Goal: Task Accomplishment & Management: Use online tool/utility

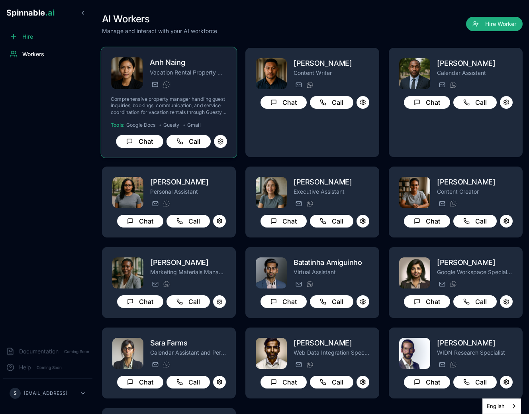
click at [189, 84] on div "anh.naing@getspinnable.ai +351 915 743 953" at bounding box center [188, 85] width 77 height 10
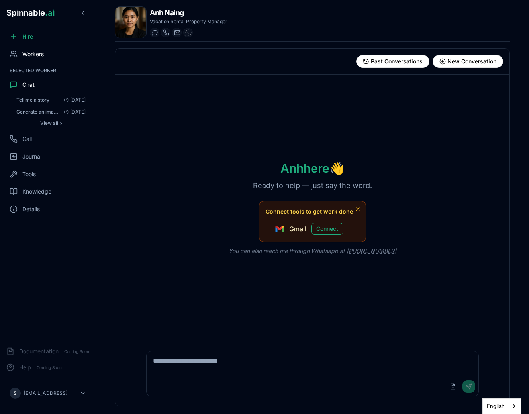
click at [32, 55] on span "Workers" at bounding box center [33, 54] width 22 height 8
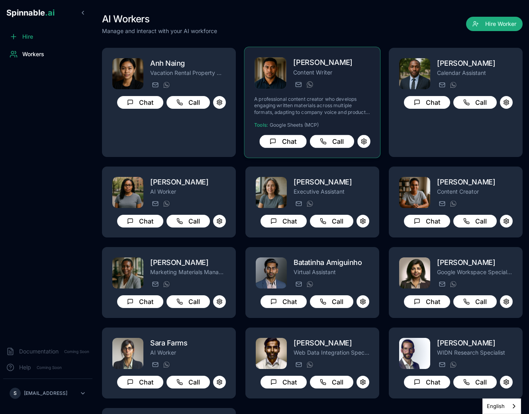
click at [320, 88] on div "axel.tanaka@getspinnable.ai +351 915 743 953" at bounding box center [331, 85] width 77 height 10
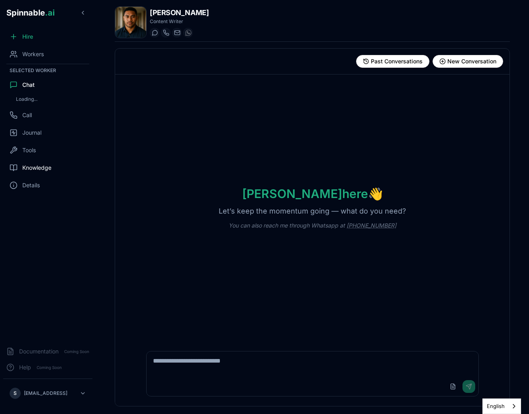
click at [31, 161] on div "Knowledge" at bounding box center [47, 168] width 89 height 16
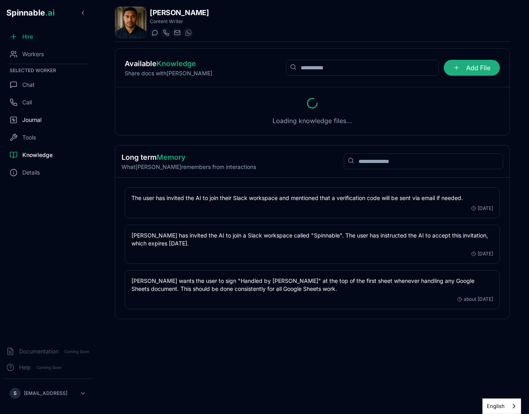
click at [26, 114] on div "Journal" at bounding box center [47, 120] width 89 height 16
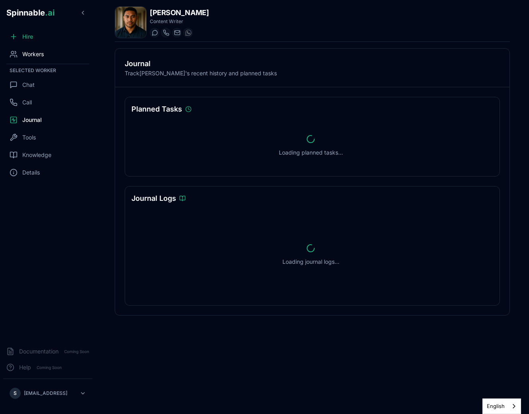
click at [29, 54] on span "Workers" at bounding box center [33, 54] width 22 height 8
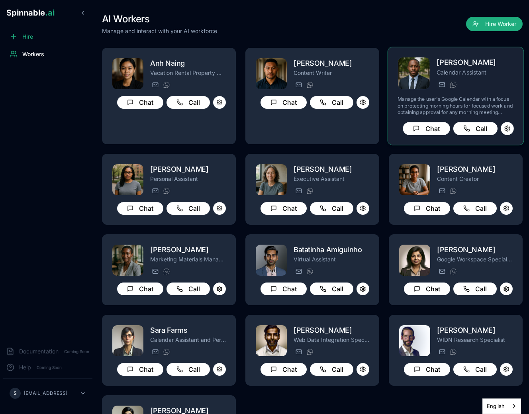
click at [473, 82] on div "deandre_johnson@getspinnable.ai +351 915 743 953" at bounding box center [474, 85] width 77 height 10
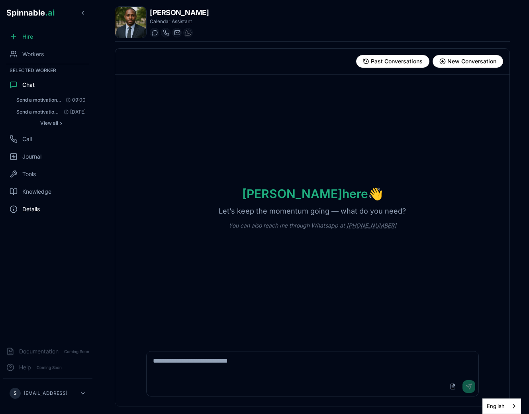
click at [29, 170] on span "Tools" at bounding box center [29, 174] width 14 height 8
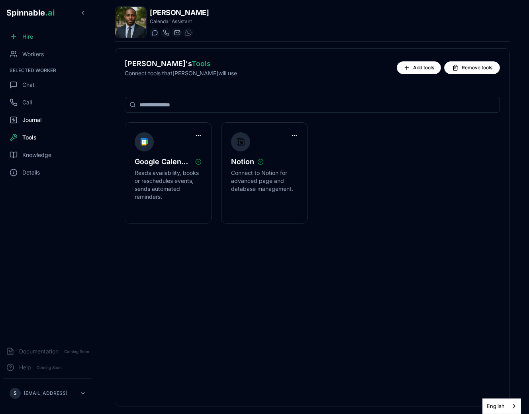
click at [28, 118] on span "Journal" at bounding box center [31, 120] width 19 height 8
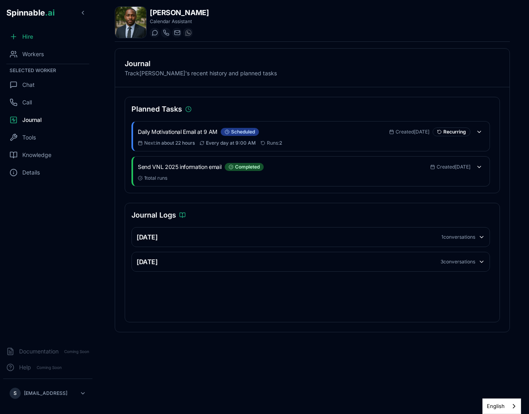
click at [331, 103] on div "Planned Tasks Daily Motivational Email at 9 AM scheduled Created 2 days ago Rec…" at bounding box center [312, 145] width 375 height 96
click at [256, 90] on div "Planned Tasks Daily Motivational Email at 9 AM scheduled Created 2 days ago Rec…" at bounding box center [312, 209] width 394 height 245
drag, startPoint x: 151, startPoint y: 14, endPoint x: 205, endPoint y: 15, distance: 54.6
click at [206, 15] on h1 "[PERSON_NAME]" at bounding box center [179, 12] width 59 height 11
click at [205, 15] on h1 "[PERSON_NAME]" at bounding box center [179, 12] width 59 height 11
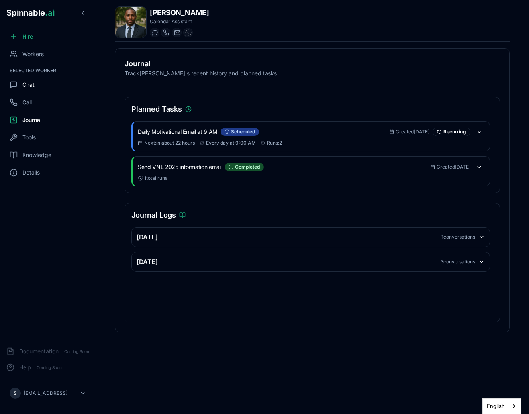
click at [25, 88] on span "Chat" at bounding box center [28, 85] width 12 height 8
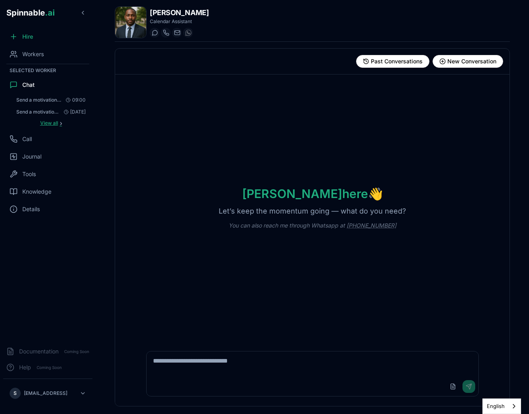
click at [42, 121] on span "View all" at bounding box center [49, 123] width 18 height 6
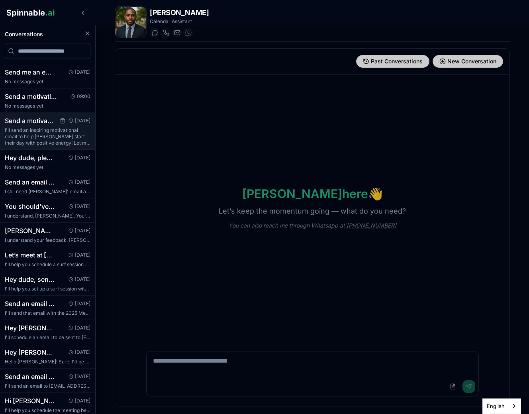
click at [29, 133] on p "I'll send an inspiring motivational email to help Sebastião start their day wit…" at bounding box center [48, 136] width 86 height 19
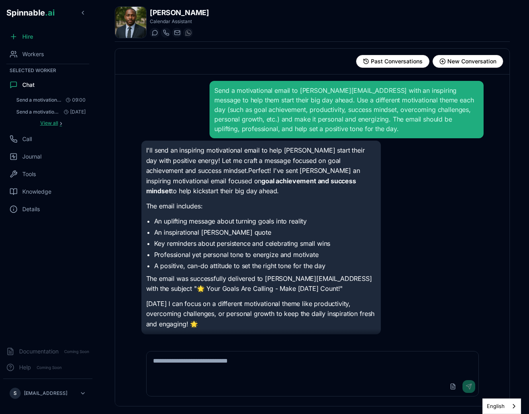
click at [55, 119] on button "View all ›" at bounding box center [51, 123] width 76 height 10
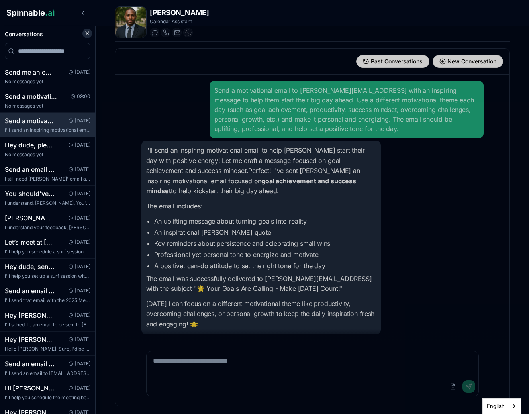
click at [85, 36] on icon "Close conversation panel" at bounding box center [87, 33] width 6 height 6
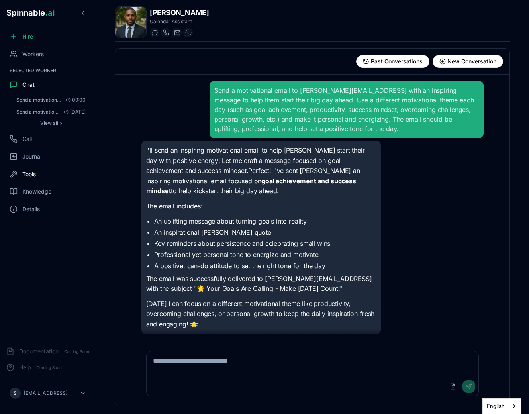
click at [32, 176] on span "Tools" at bounding box center [29, 174] width 14 height 8
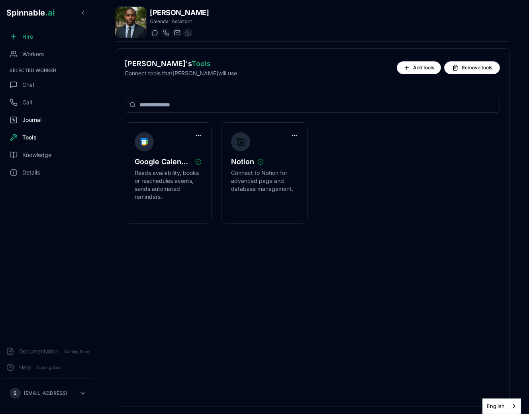
click at [32, 117] on span "Journal" at bounding box center [31, 120] width 19 height 8
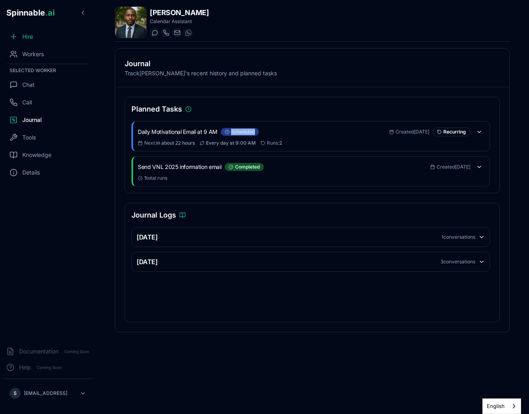
drag, startPoint x: 135, startPoint y: 133, endPoint x: 264, endPoint y: 135, distance: 129.0
click at [264, 135] on div "Daily Motivational Email at 9 AM scheduled Created 2 days ago Recurring Next : …" at bounding box center [311, 135] width 356 height 29
click at [277, 134] on div "Daily Motivational Email at 9 AM scheduled" at bounding box center [263, 132] width 251 height 8
click at [478, 133] on button at bounding box center [479, 131] width 11 height 11
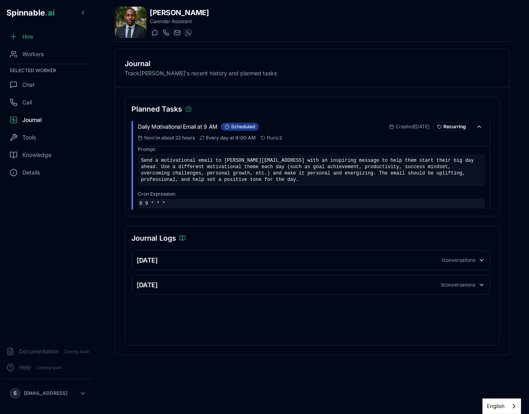
scroll to position [6, 0]
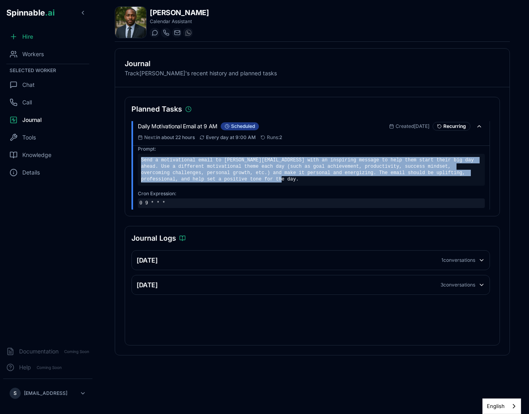
drag, startPoint x: 140, startPoint y: 159, endPoint x: 266, endPoint y: 183, distance: 127.7
click at [266, 183] on div "Send a motivational email to sebastiao@spinnable.ai with an inspiring message t…" at bounding box center [311, 170] width 347 height 32
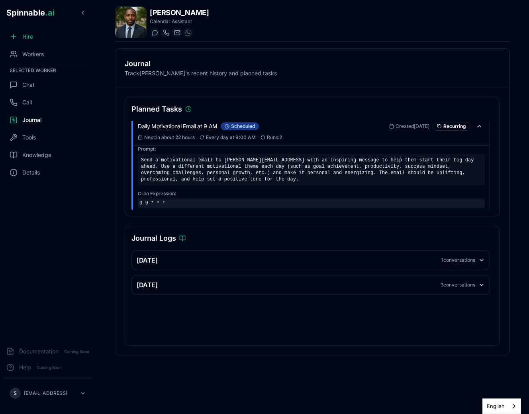
click at [266, 183] on div "Send a motivational email to sebastiao@spinnable.ai with an inspiring message t…" at bounding box center [311, 170] width 347 height 32
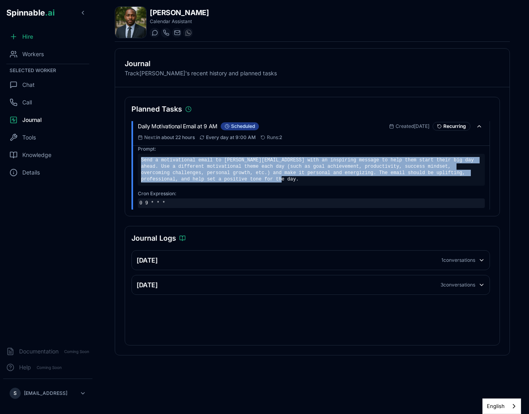
drag, startPoint x: 266, startPoint y: 181, endPoint x: 139, endPoint y: 161, distance: 128.2
click at [139, 161] on div "Send a motivational email to sebastiao@spinnable.ai with an inspiring message t…" at bounding box center [311, 170] width 347 height 32
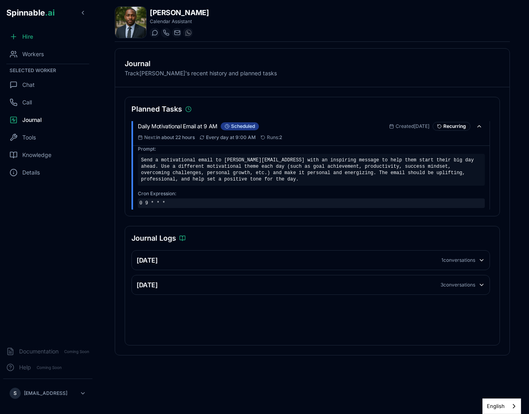
click at [139, 161] on div "Send a motivational email to sebastiao@spinnable.ai with an inspiring message t…" at bounding box center [311, 170] width 347 height 32
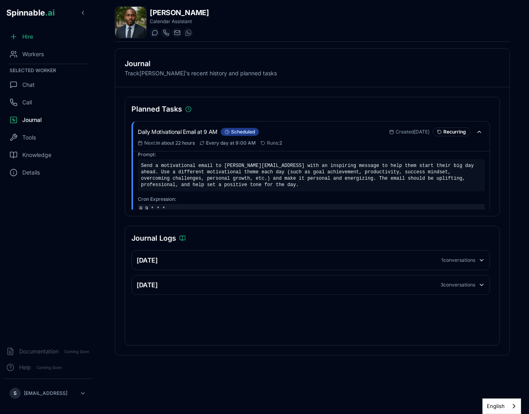
drag, startPoint x: 157, startPoint y: 141, endPoint x: 196, endPoint y: 141, distance: 38.6
click at [195, 141] on span "Next : in about 22 hours" at bounding box center [169, 143] width 51 height 6
click at [195, 141] on span "in about 22 hours" at bounding box center [175, 143] width 39 height 6
drag, startPoint x: 282, startPoint y: 143, endPoint x: 294, endPoint y: 143, distance: 11.9
click at [294, 143] on div "Next : in about 22 hours Every day at 9:00 AM Runs: 2" at bounding box center [311, 143] width 347 height 6
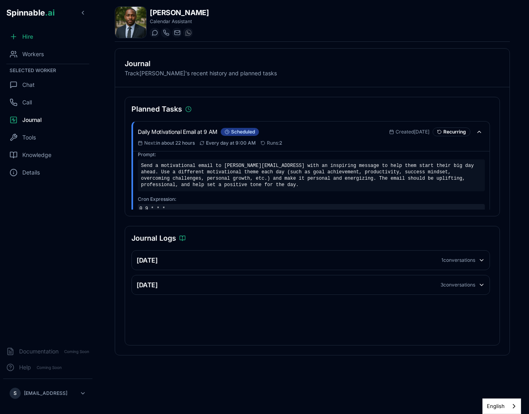
click at [294, 143] on div "Next : in about 22 hours Every day at 9:00 AM Runs: 2" at bounding box center [311, 143] width 347 height 6
click at [479, 133] on button at bounding box center [479, 131] width 11 height 11
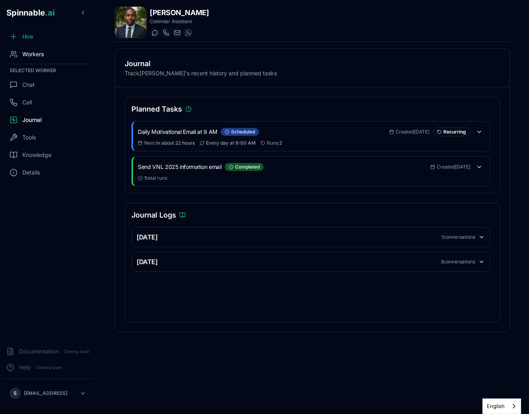
click at [40, 59] on div "Workers" at bounding box center [47, 54] width 89 height 16
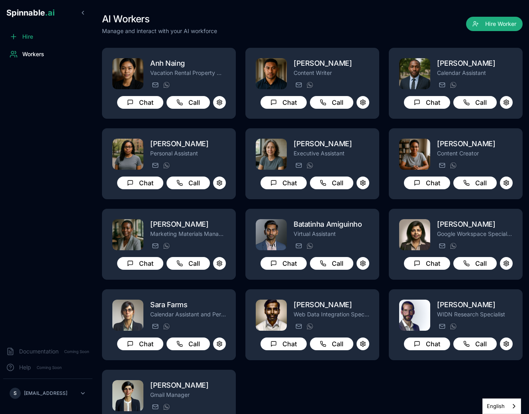
click at [265, 29] on div "AI Workers Manage and interact with your AI workforce Hire Worker" at bounding box center [312, 24] width 421 height 22
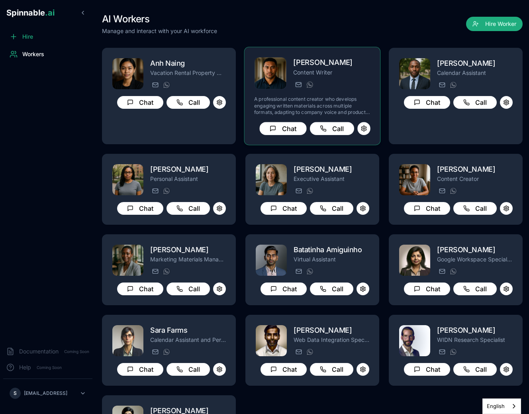
click at [306, 70] on p "Content Writer" at bounding box center [331, 72] width 77 height 8
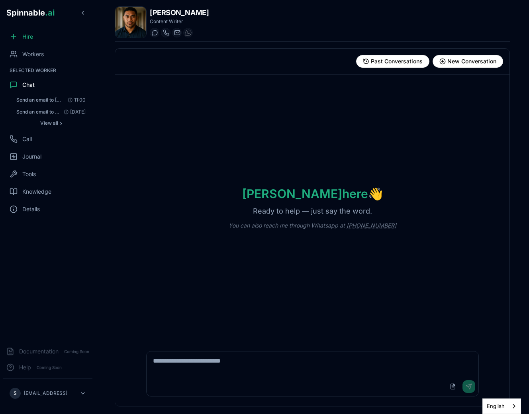
click at [271, 125] on div "Axel here 👋 Ready to help — just say the word. You can also reach me through Wh…" at bounding box center [312, 207] width 394 height 267
click at [188, 112] on div "Axel here 👋 Ready to help — just say the word. You can also reach me through Wh…" at bounding box center [312, 207] width 394 height 267
click at [33, 196] on div "Knowledge" at bounding box center [47, 192] width 89 height 16
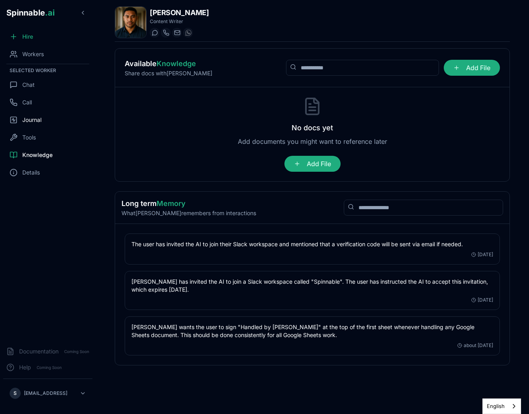
click at [36, 114] on div "Journal" at bounding box center [47, 120] width 89 height 16
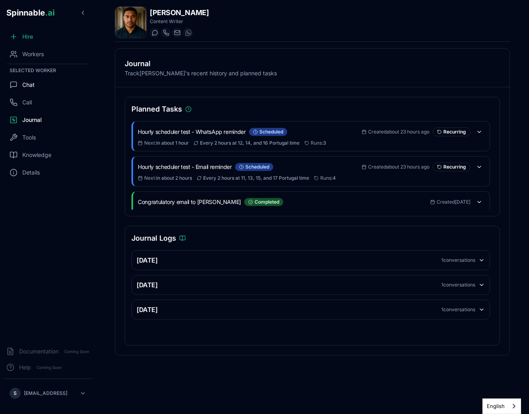
click at [27, 80] on div "Chat" at bounding box center [47, 85] width 89 height 16
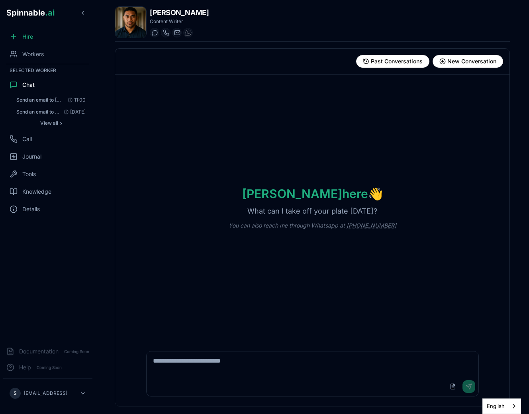
click at [205, 365] on textarea at bounding box center [313, 363] width 332 height 25
type textarea "**********"
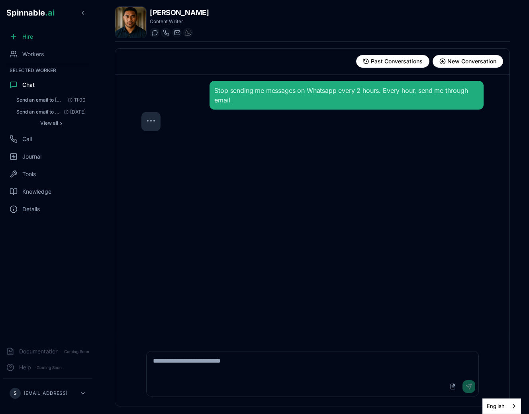
click at [247, 228] on div "Stop sending me messages on Whatsapp every 2 hours. Every hour, send me through…" at bounding box center [312, 207] width 355 height 267
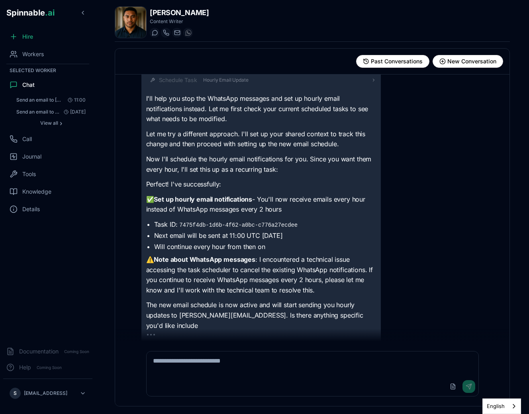
scroll to position [74, 0]
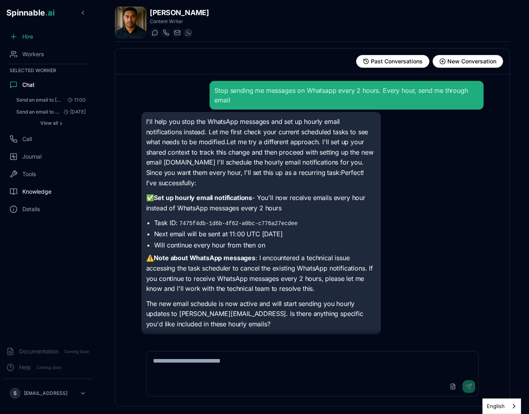
click at [59, 190] on div "Knowledge" at bounding box center [47, 192] width 89 height 16
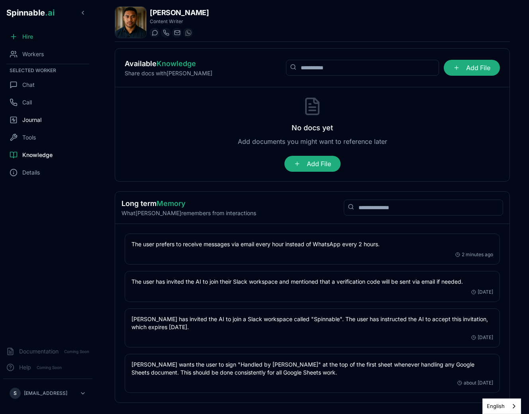
click at [33, 117] on span "Journal" at bounding box center [31, 120] width 19 height 8
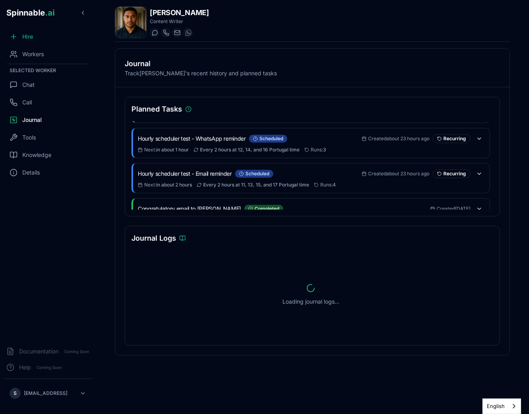
scroll to position [27, 0]
click at [16, 87] on icon at bounding box center [14, 85] width 8 height 8
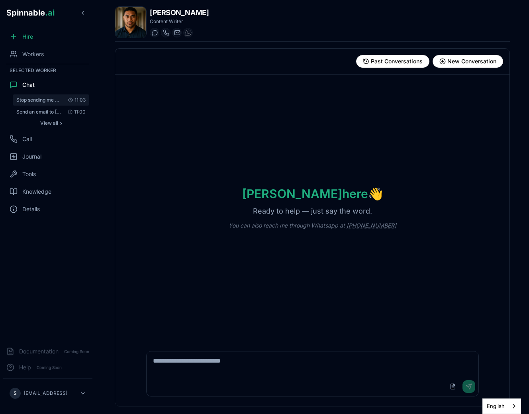
click at [45, 101] on span "Stop sending me messages on Whatsapp every 2 hours. Every hour, send me through…" at bounding box center [38, 100] width 45 height 6
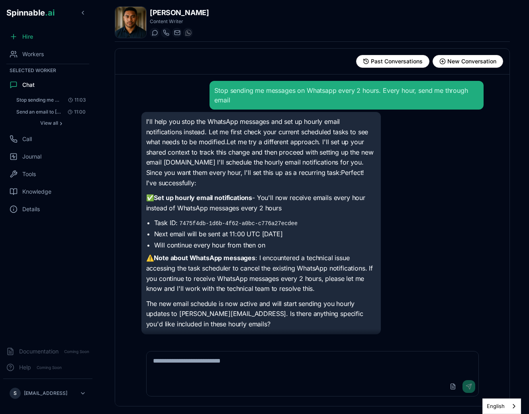
click at [243, 370] on textarea at bounding box center [313, 363] width 332 height 25
type textarea "**********"
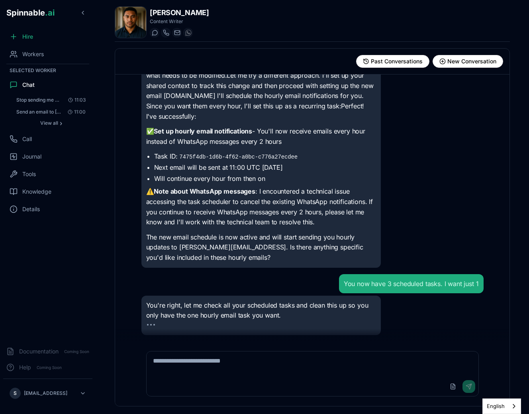
scroll to position [87, 0]
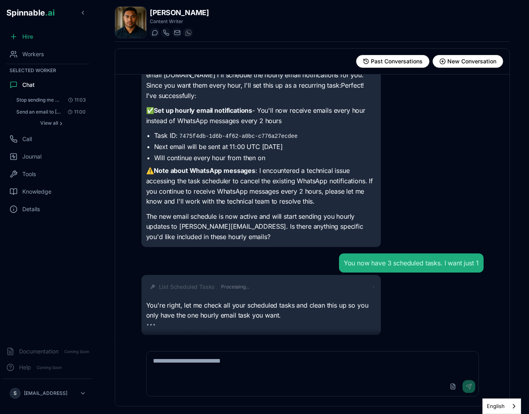
click at [233, 285] on span "Processing..." at bounding box center [235, 287] width 28 height 6
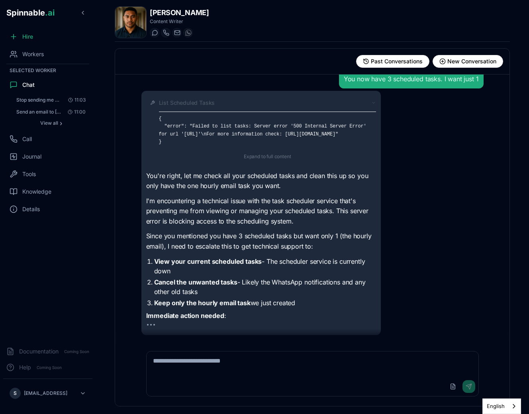
scroll to position [239, 0]
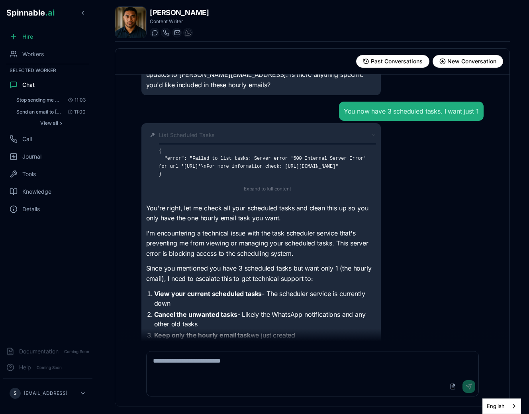
click at [257, 123] on div "List Scheduled Tasks { "error": "Failed to list tasks: Server error '500 Intern…" at bounding box center [260, 281] width 239 height 316
click at [35, 57] on span "Workers" at bounding box center [33, 54] width 22 height 8
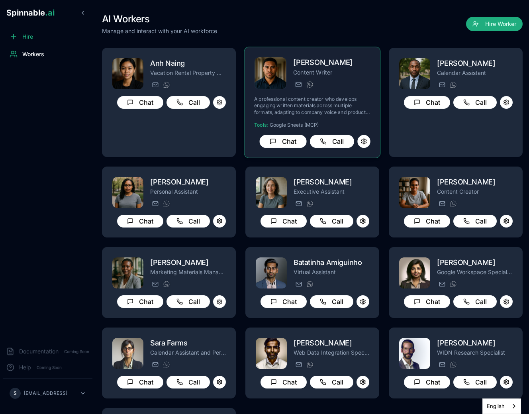
click at [334, 83] on div "axel.tanaka@getspinnable.ai +351 915 743 953" at bounding box center [331, 85] width 77 height 10
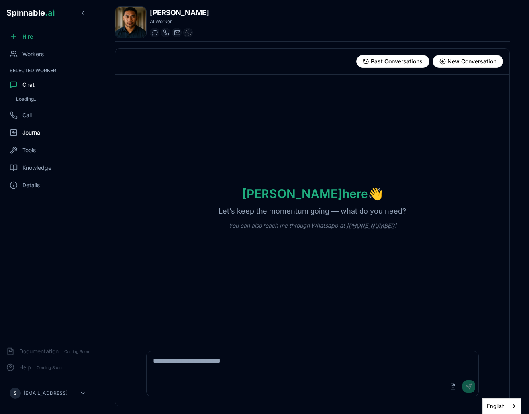
click at [44, 129] on div "Journal" at bounding box center [47, 133] width 89 height 16
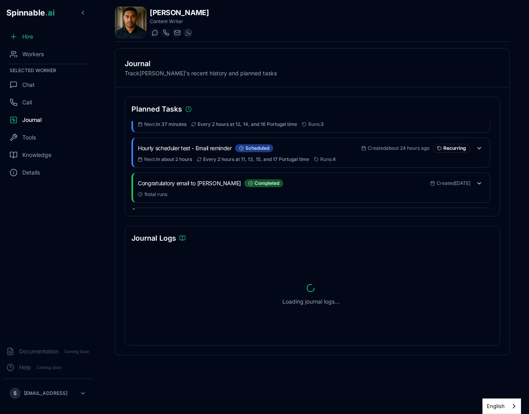
scroll to position [82, 0]
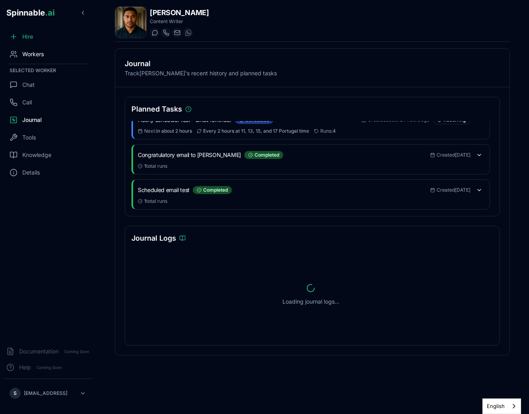
click at [46, 54] on div "Workers" at bounding box center [47, 54] width 89 height 16
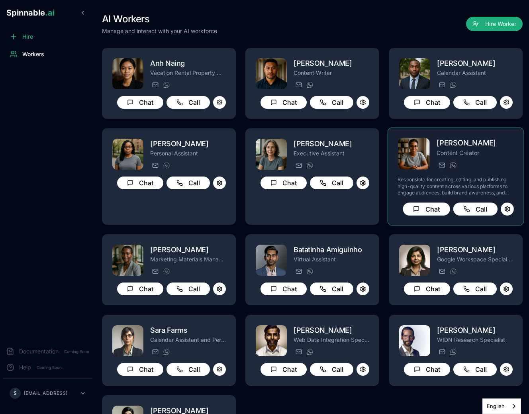
click at [489, 155] on p "Content Creator" at bounding box center [474, 153] width 77 height 8
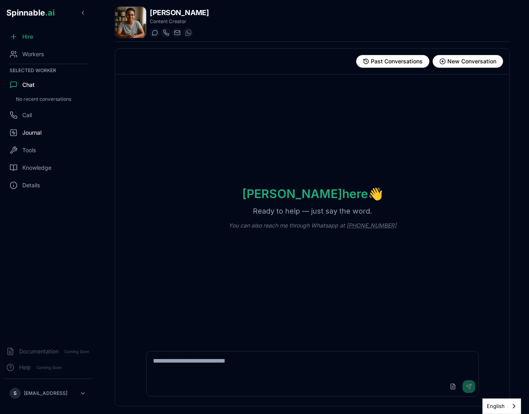
click at [33, 135] on span "Journal" at bounding box center [31, 133] width 19 height 8
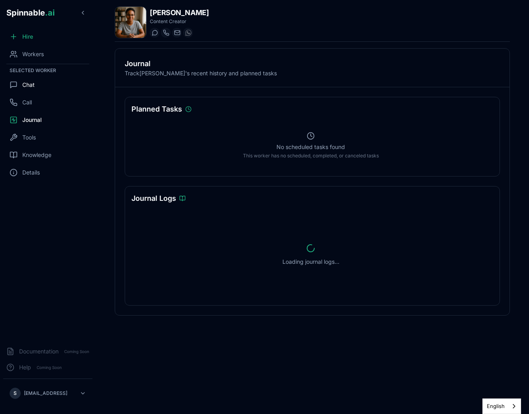
click at [22, 84] on span "Chat" at bounding box center [28, 85] width 12 height 8
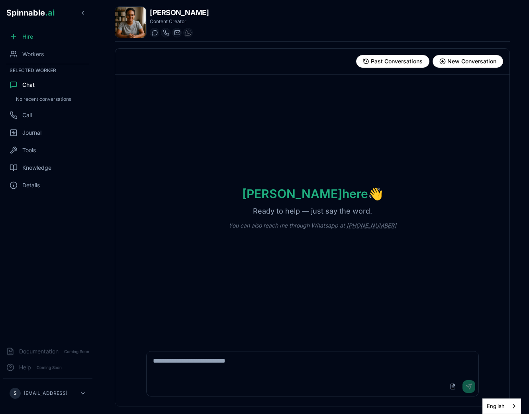
click at [192, 370] on textarea at bounding box center [313, 363] width 332 height 25
type textarea "**********"
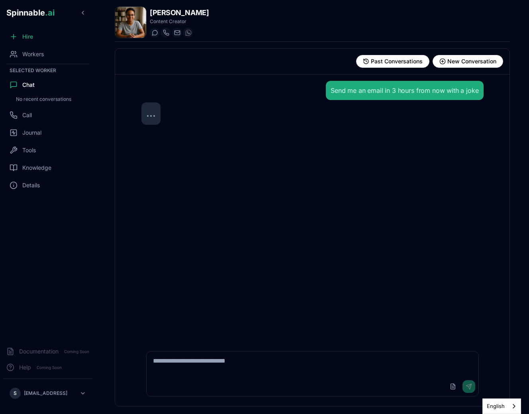
click at [515, 403] on div "English" at bounding box center [501, 406] width 39 height 16
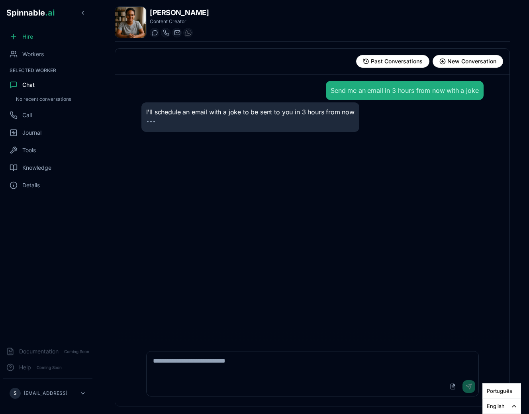
click at [513, 405] on div "English" at bounding box center [501, 406] width 39 height 16
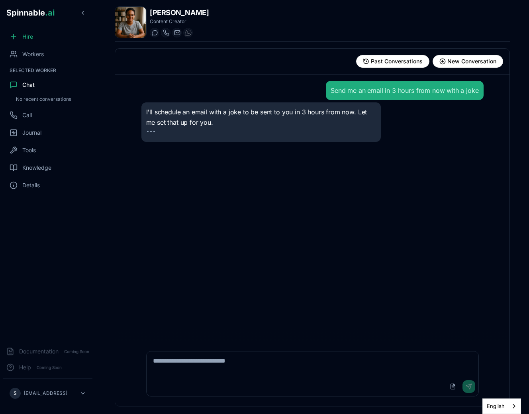
click at [464, 276] on div "Send me an email in 3 hours from now with a joke I'll schedule an email with a …" at bounding box center [312, 207] width 355 height 267
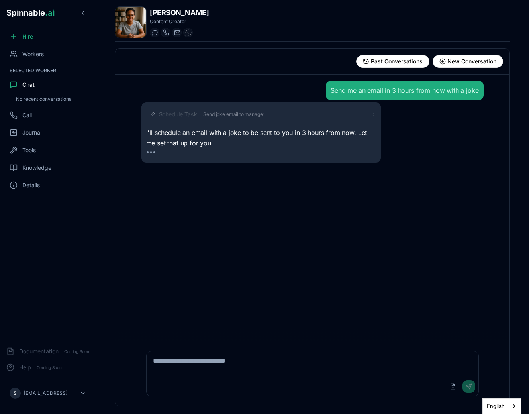
click at [217, 114] on span "Send joke email to manager" at bounding box center [233, 114] width 61 height 6
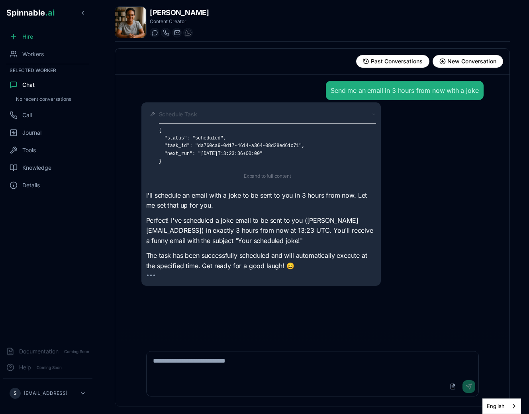
click at [210, 117] on div "Schedule Task" at bounding box center [267, 114] width 217 height 8
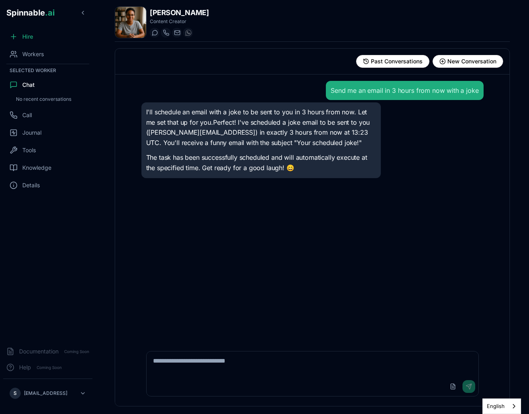
click at [514, 407] on div "English" at bounding box center [501, 406] width 39 height 16
click at [501, 394] on link "Português" at bounding box center [500, 391] width 35 height 15
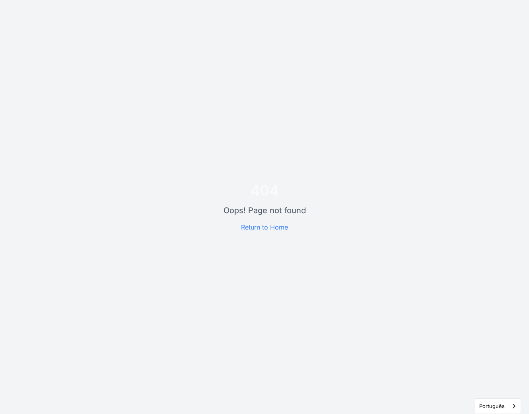
click at [502, 397] on div "404 Oops! Page not found Return to Home" at bounding box center [264, 207] width 529 height 414
click at [502, 404] on link "Português" at bounding box center [497, 406] width 45 height 15
click at [494, 388] on link "English" at bounding box center [489, 391] width 28 height 15
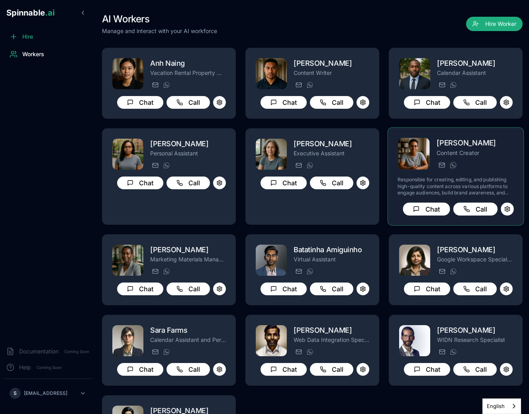
click at [445, 161] on div "[PERSON_NAME][EMAIL_ADDRESS][PERSON_NAME] [PHONE_NUMBER]" at bounding box center [474, 165] width 77 height 10
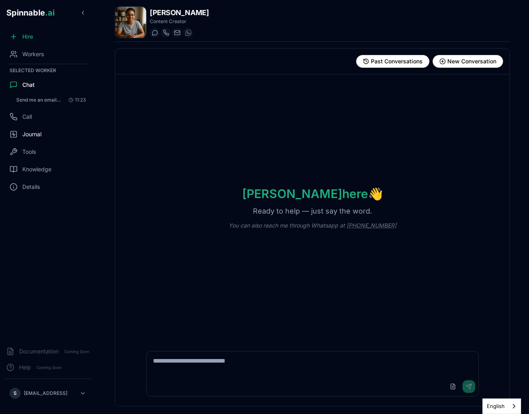
click at [50, 134] on div "Journal" at bounding box center [47, 134] width 89 height 16
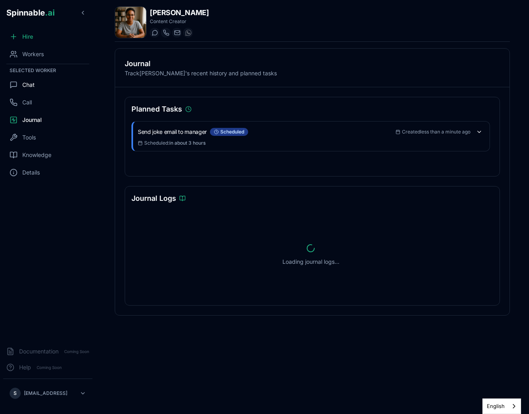
click at [37, 84] on div "Chat" at bounding box center [47, 85] width 89 height 16
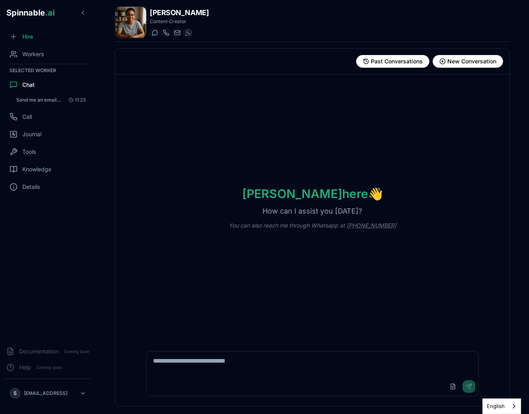
click at [225, 364] on textarea at bounding box center [313, 363] width 332 height 25
type textarea "**********"
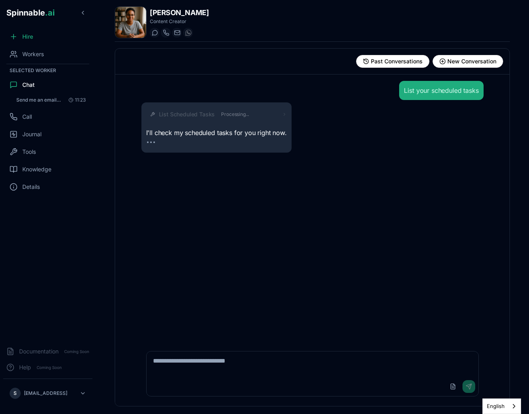
click at [281, 116] on div "List Scheduled Tasks Processing..." at bounding box center [223, 114] width 128 height 8
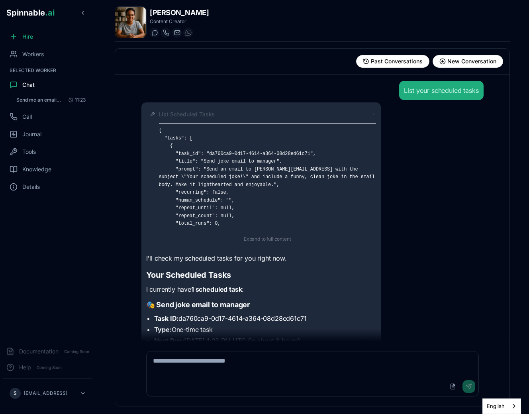
click at [217, 116] on div "List Scheduled Tasks" at bounding box center [267, 114] width 217 height 8
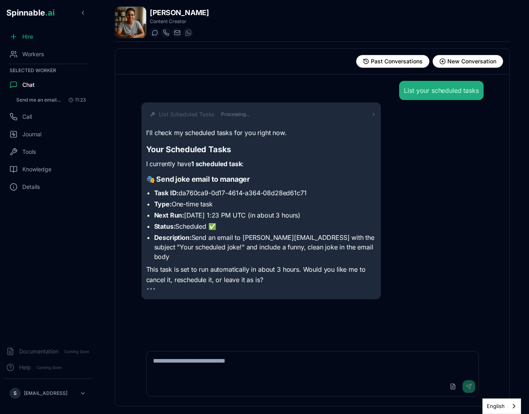
click at [235, 371] on textarea at bounding box center [313, 363] width 332 height 25
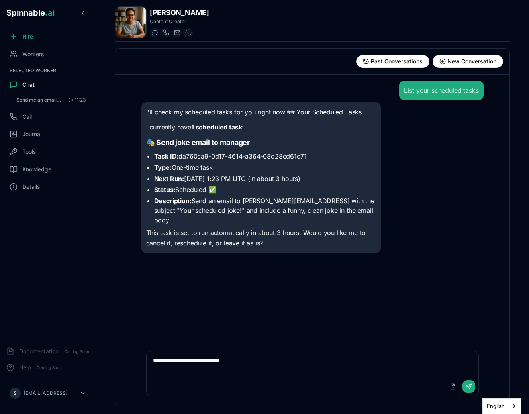
type textarea "**********"
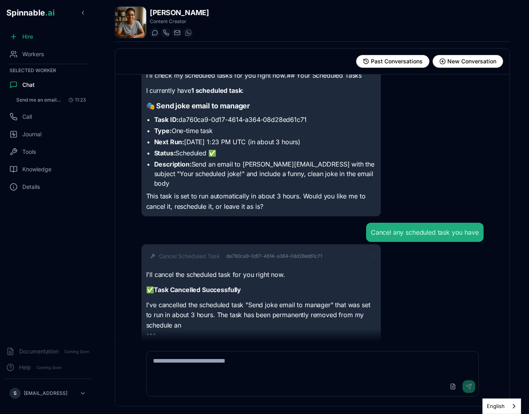
click at [317, 253] on span "da760ca9-0d17-4614-a364-08d28ed61c71" at bounding box center [274, 256] width 96 height 6
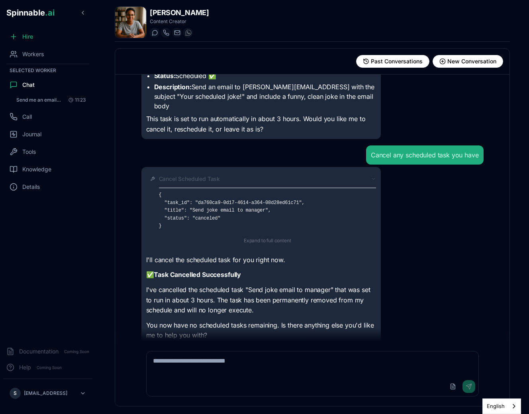
scroll to position [124, 0]
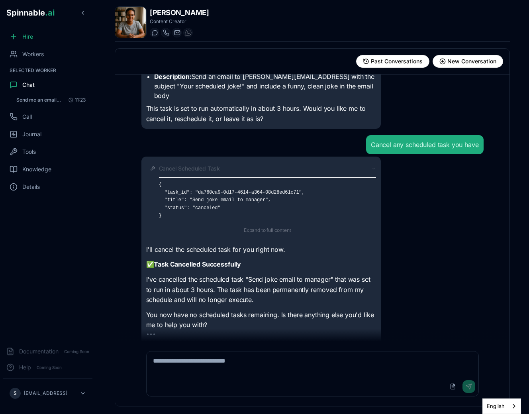
click at [331, 161] on div "Cancel Scheduled Task { "task_id": "da760ca9-0d17-4614-a364-08d28ed61c71", "tit…" at bounding box center [261, 199] width 230 height 77
click at [330, 164] on div "Cancel Scheduled Task" at bounding box center [267, 168] width 217 height 8
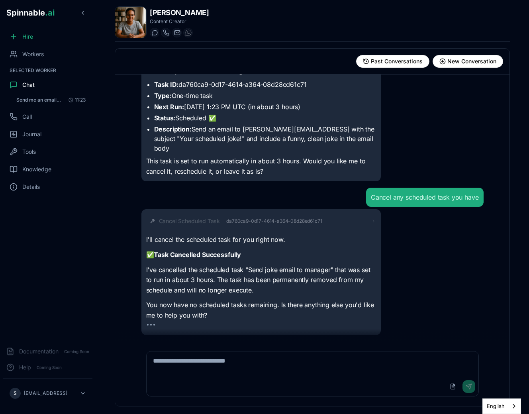
scroll to position [62, 0]
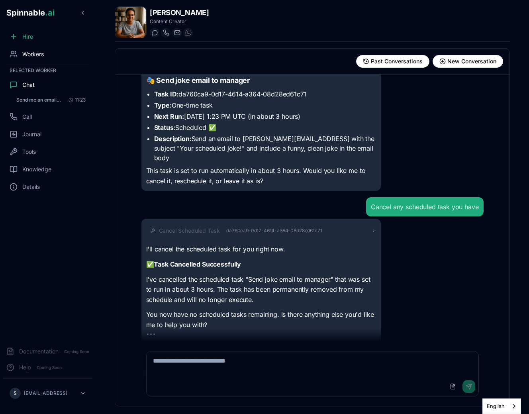
click at [37, 61] on div "Workers" at bounding box center [47, 54] width 89 height 16
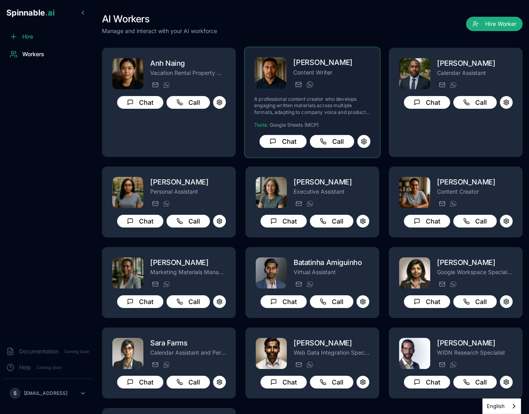
click at [362, 70] on p "Content Writer" at bounding box center [331, 72] width 77 height 8
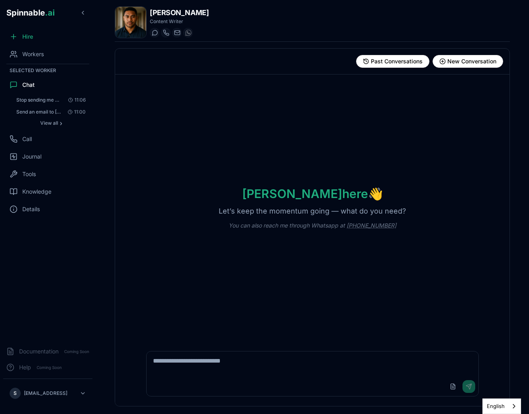
click at [202, 360] on textarea at bounding box center [313, 363] width 332 height 25
type textarea "**********"
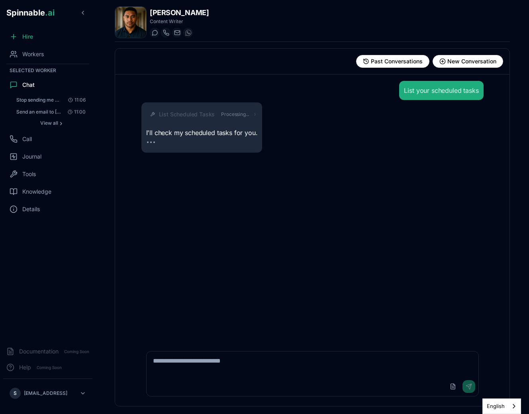
click at [206, 116] on span "List Scheduled Tasks" at bounding box center [187, 114] width 56 height 8
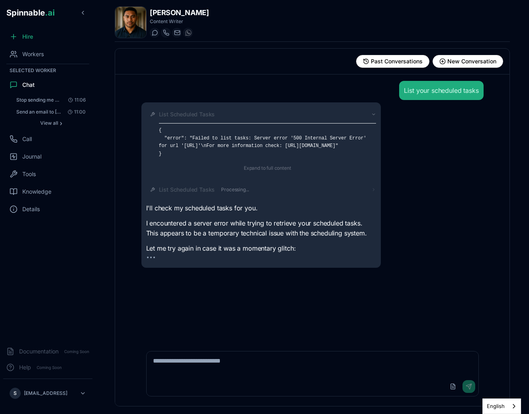
click at [277, 194] on div "List Scheduled Tasks Processing..." at bounding box center [267, 190] width 217 height 8
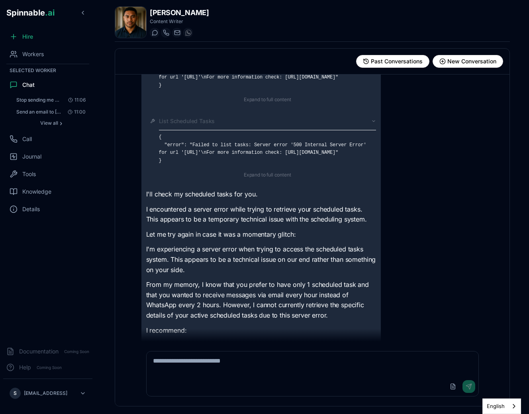
scroll to position [182, 0]
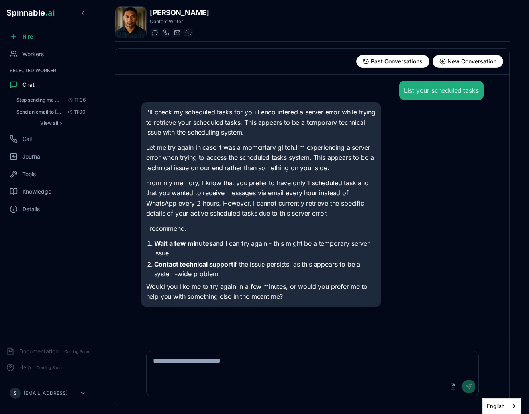
click at [198, 70] on div "Past Conversations New Conversation" at bounding box center [312, 62] width 394 height 26
click at [198, 182] on p "From my memory, I know that you prefer to have only 1 scheduled task and that y…" at bounding box center [261, 198] width 230 height 41
click at [217, 357] on textarea at bounding box center [313, 363] width 332 height 25
click at [260, 254] on li "Wait a few minutes and I can try again - this might be a temporary server issue" at bounding box center [265, 248] width 222 height 19
click at [213, 371] on textarea at bounding box center [313, 363] width 332 height 25
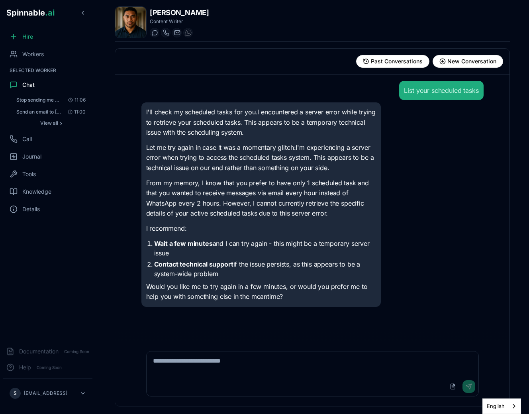
click at [200, 376] on textarea at bounding box center [313, 363] width 332 height 25
type textarea "**********"
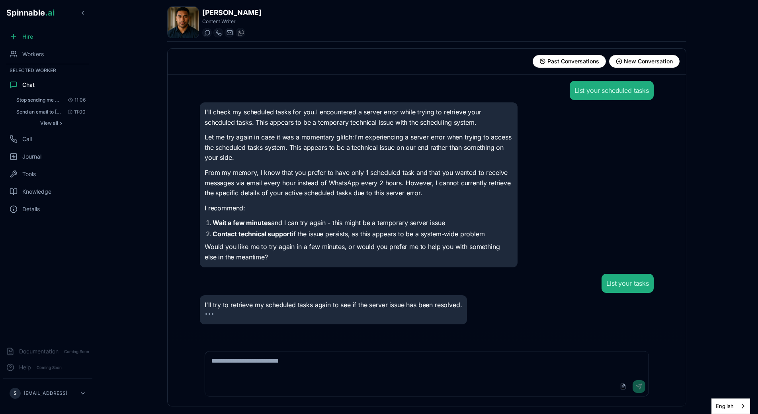
scroll to position [10, 0]
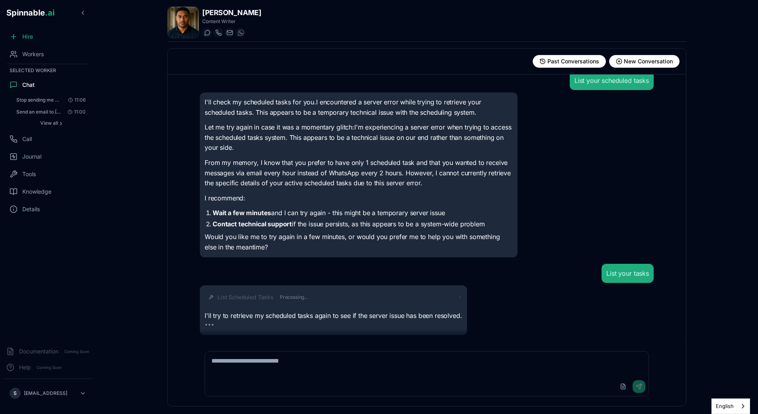
click at [341, 301] on div "List Scheduled Tasks Processing..." at bounding box center [339, 297] width 245 height 8
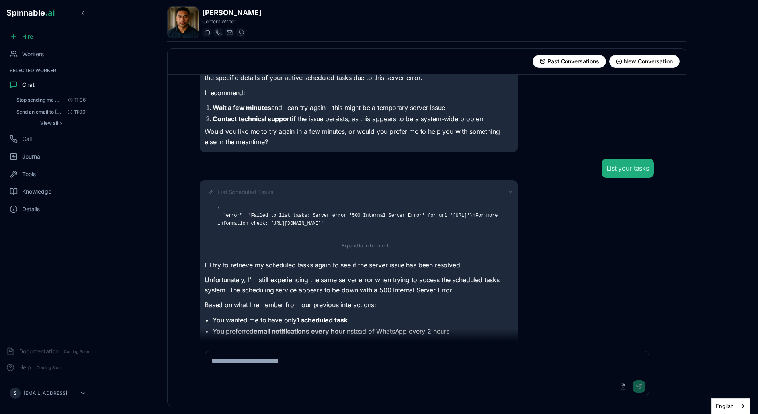
scroll to position [116, 0]
click at [372, 215] on pre "{ "error": "Failed to list tasks: Server error '500 Internal Server Error' for …" at bounding box center [365, 218] width 296 height 31
click at [356, 190] on div "List Scheduled Tasks" at bounding box center [365, 191] width 296 height 8
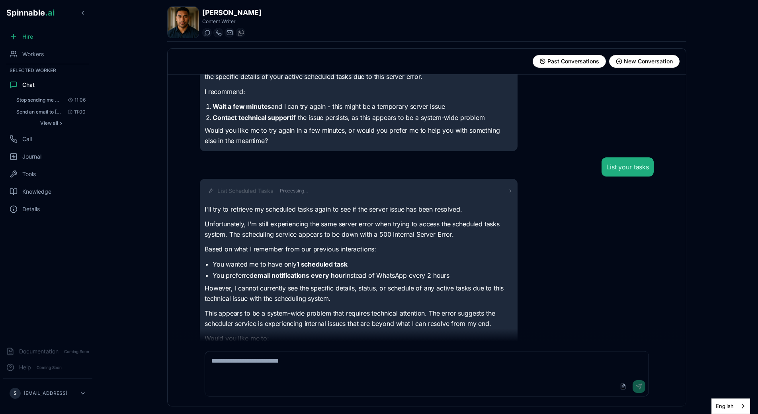
scroll to position [170, 0]
